Goal: Navigation & Orientation: Find specific page/section

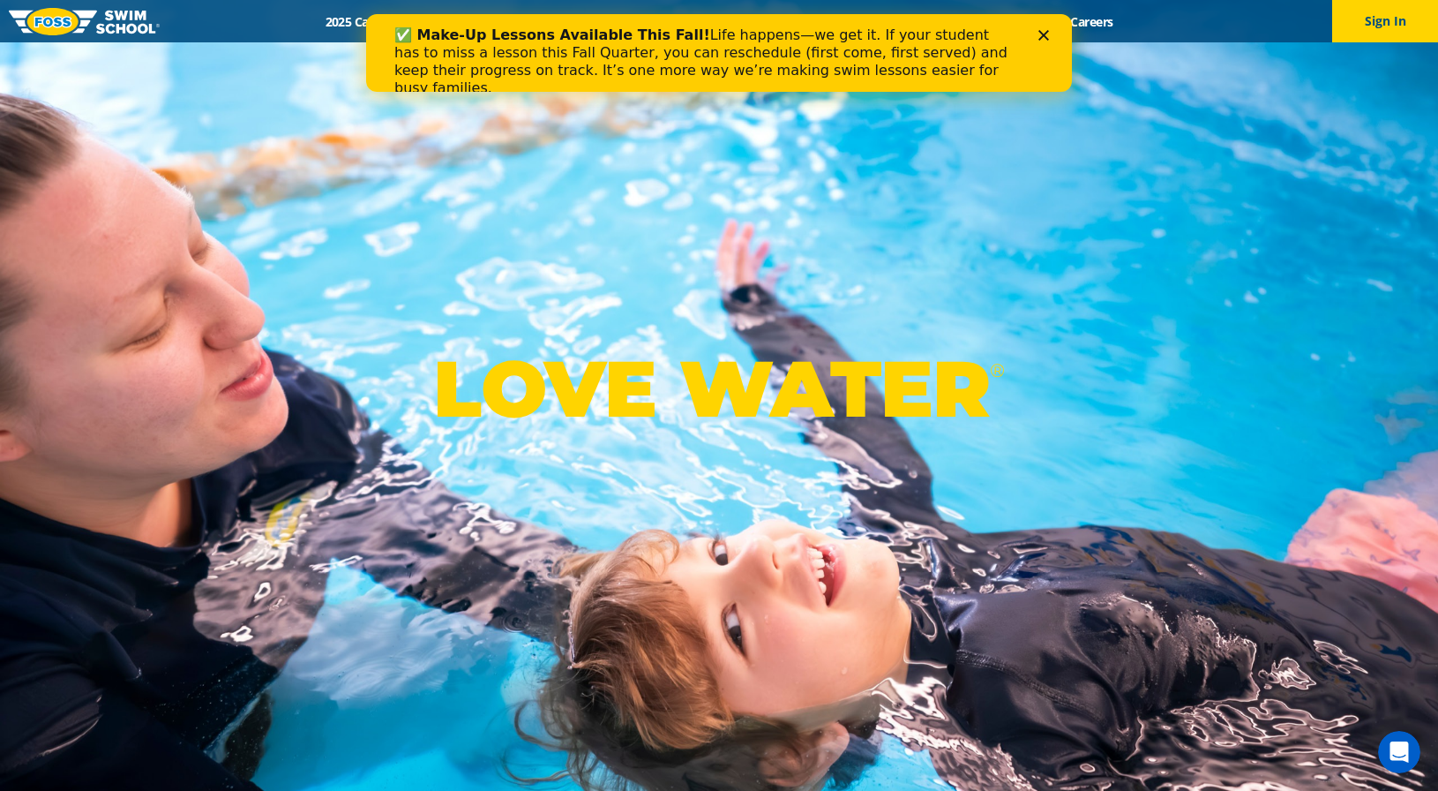
click at [1043, 35] on polygon "Close" at bounding box center [1044, 35] width 11 height 11
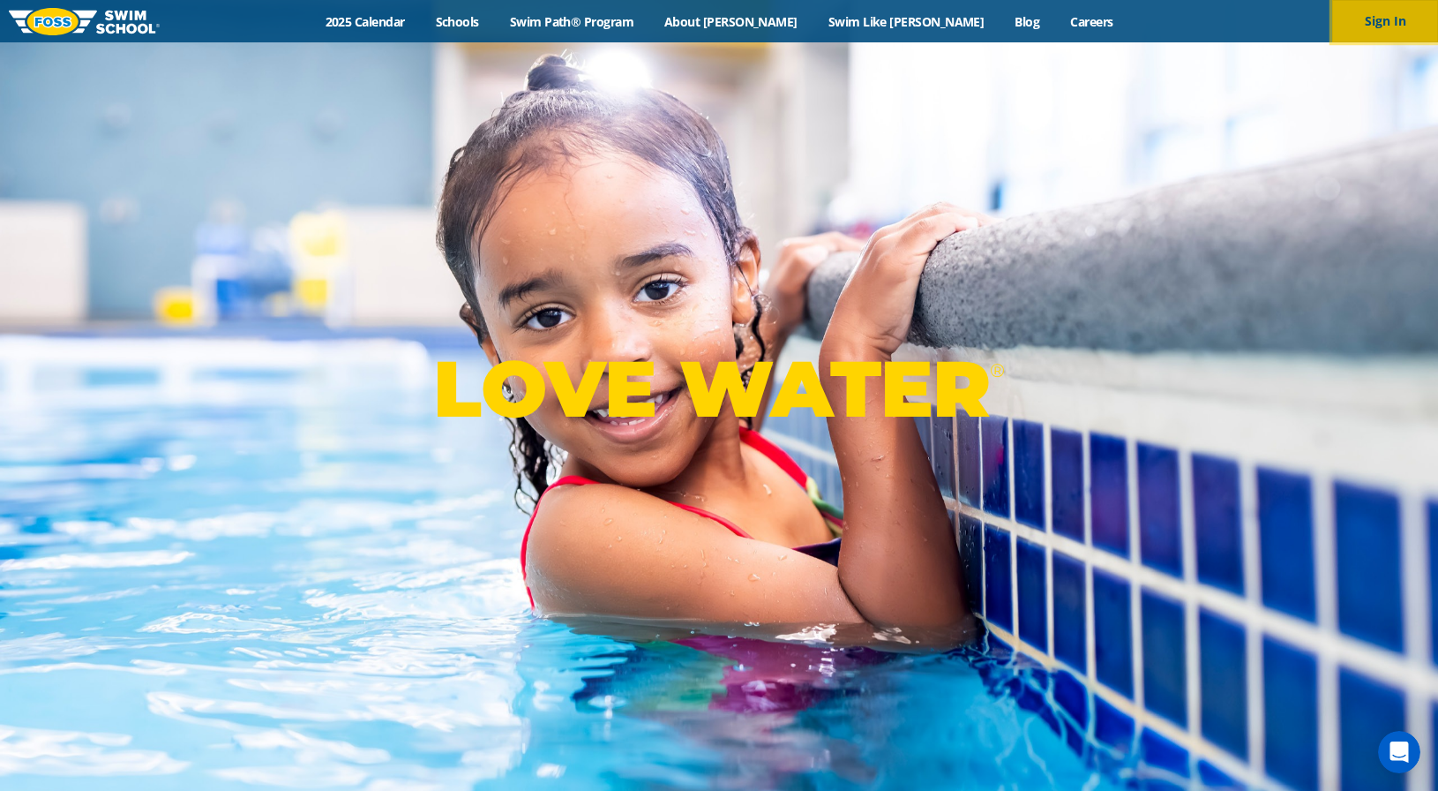
click at [1373, 19] on button "Sign In" at bounding box center [1385, 21] width 106 height 42
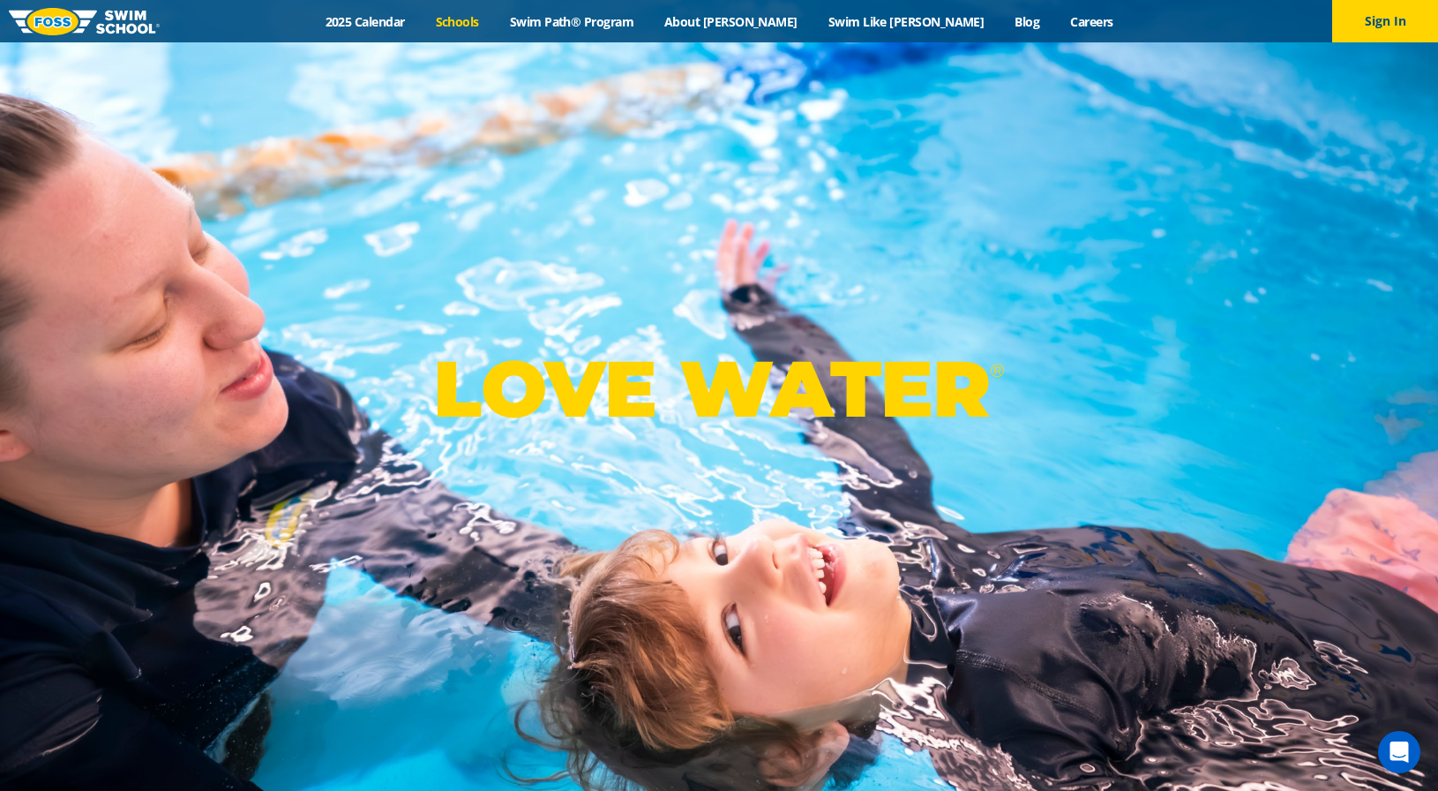
click at [494, 14] on link "Schools" at bounding box center [457, 21] width 74 height 17
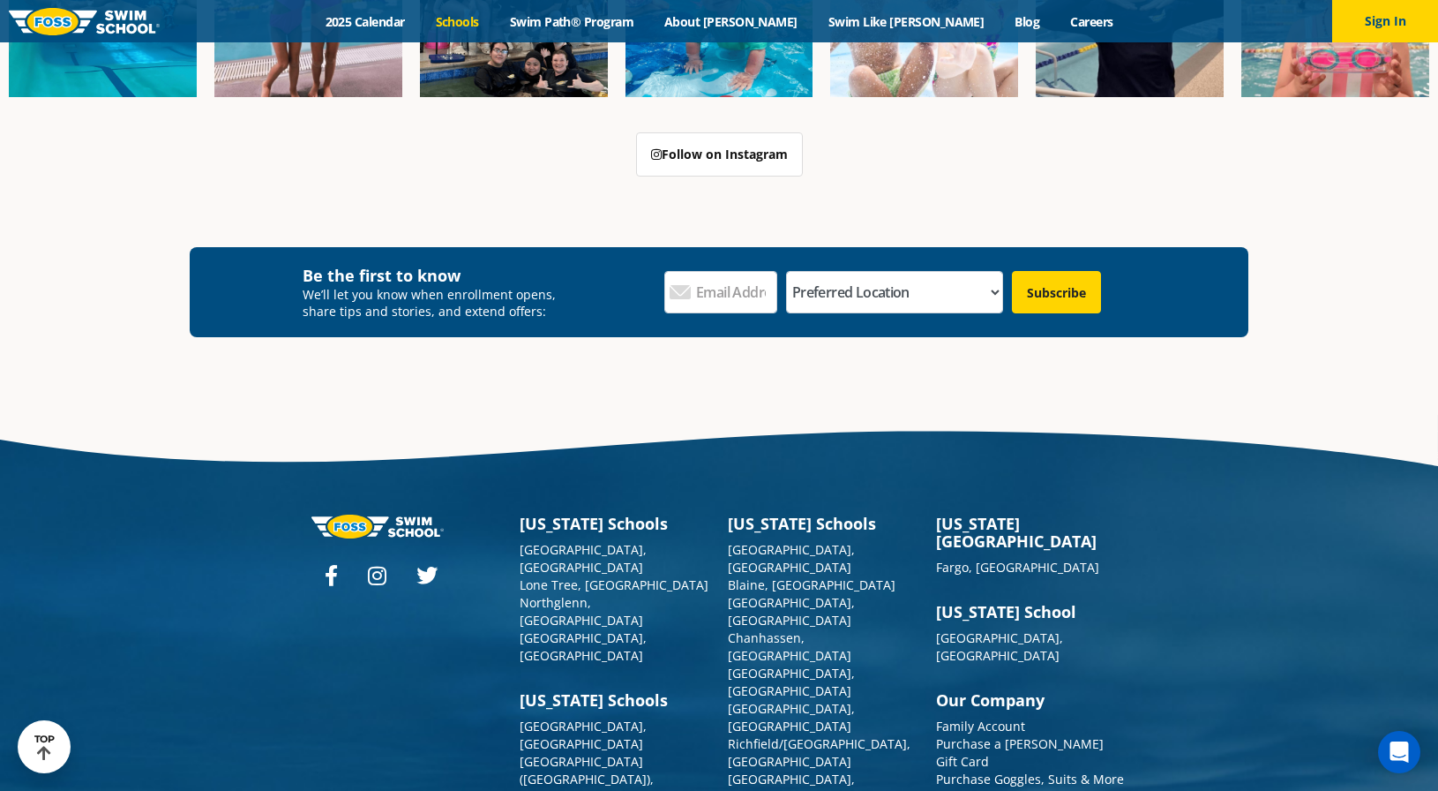
scroll to position [2752, 0]
